Goal: Go to known website: Access a specific website the user already knows

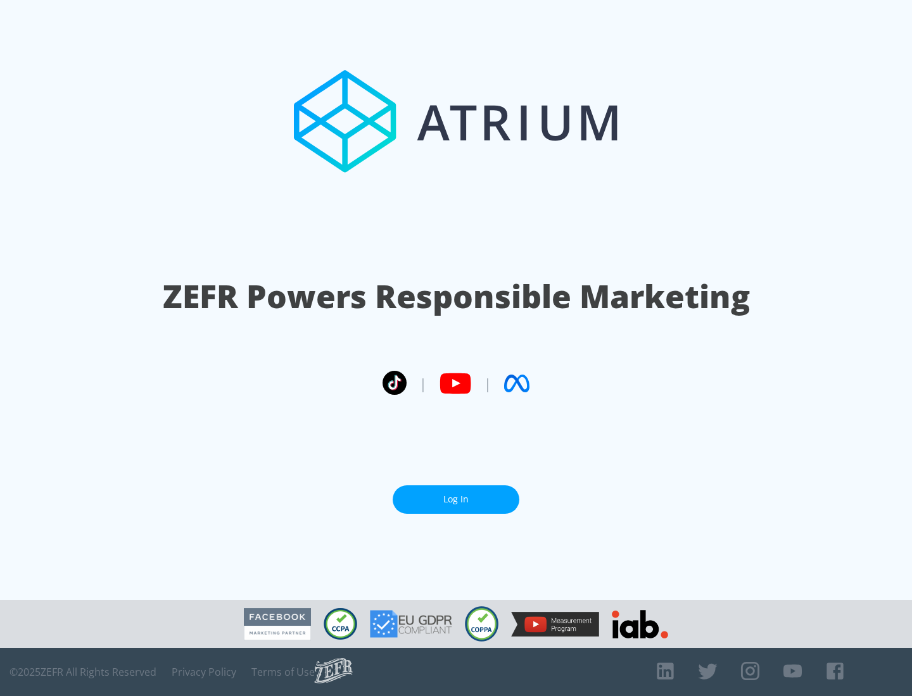
click at [456, 494] on link "Log In" at bounding box center [456, 500] width 127 height 28
